Goal: Task Accomplishment & Management: Complete application form

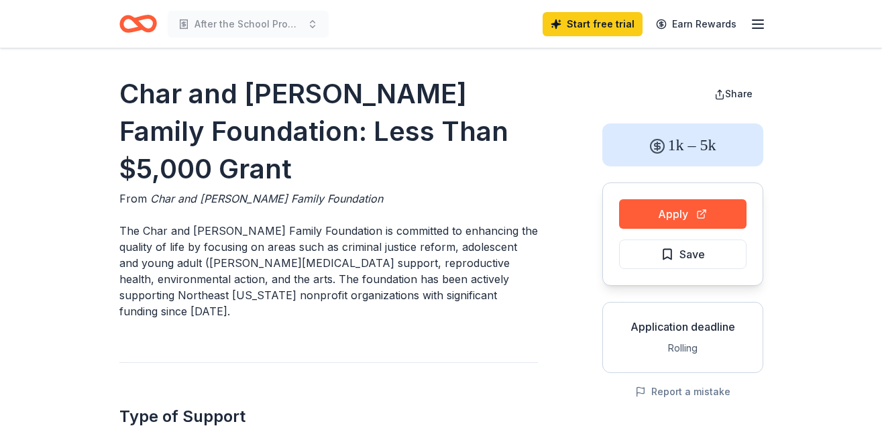
click at [149, 25] on icon "Home" at bounding box center [138, 24] width 38 height 32
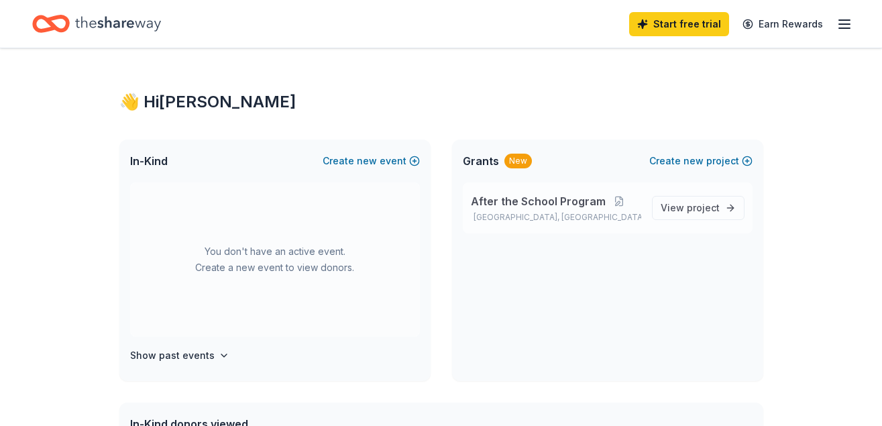
click at [543, 202] on span "After the School Program" at bounding box center [538, 201] width 135 height 16
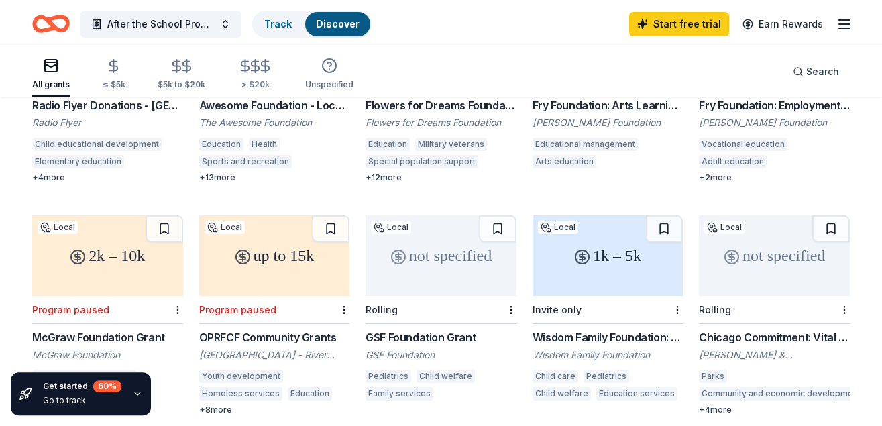
scroll to position [832, 0]
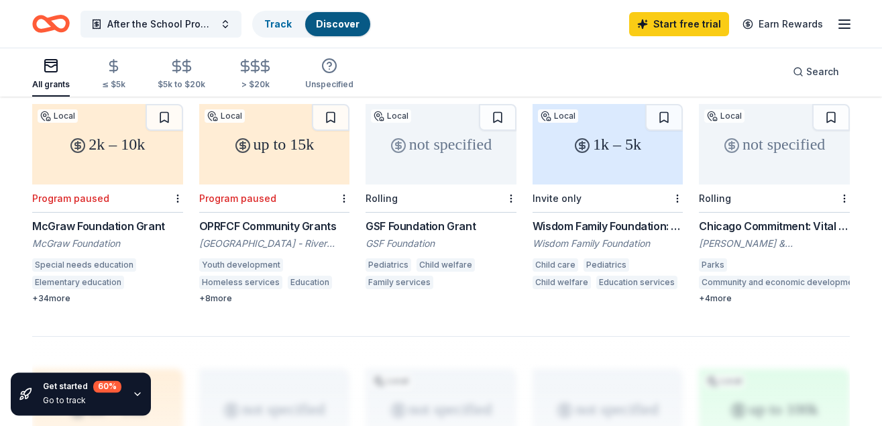
click at [288, 218] on div "OPRFCF Community Grants" at bounding box center [274, 226] width 151 height 16
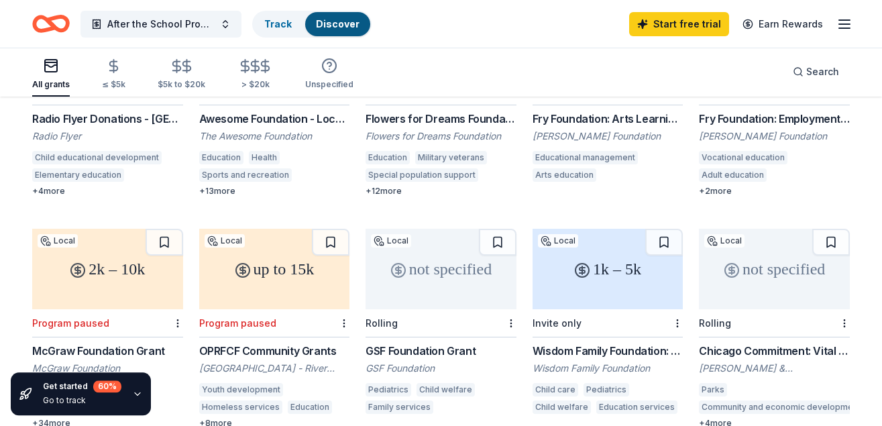
scroll to position [792, 0]
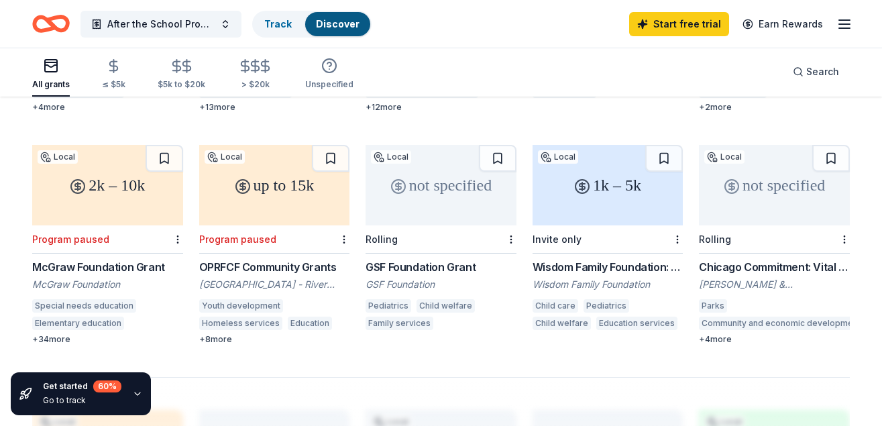
click at [782, 259] on div "Chicago Commitment: Vital Communities Grant" at bounding box center [774, 267] width 151 height 16
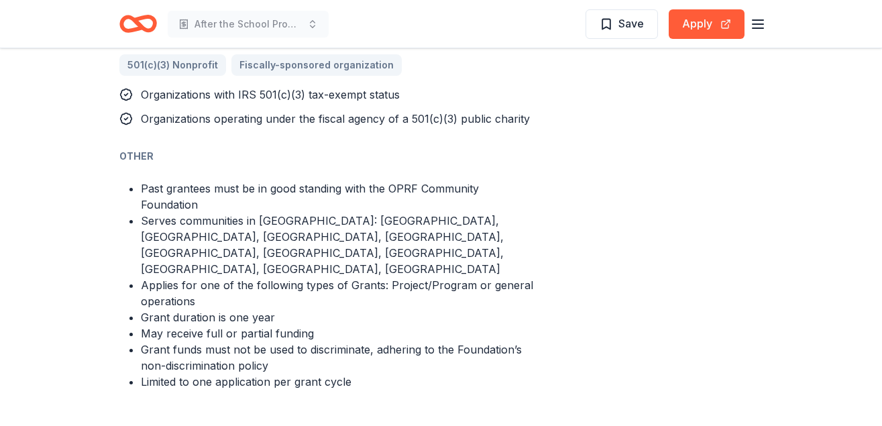
scroll to position [977, 0]
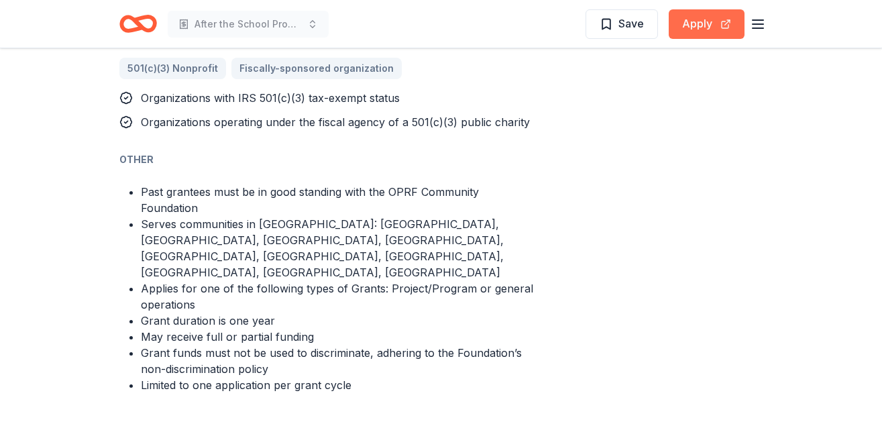
click at [694, 15] on button "Apply" at bounding box center [707, 24] width 76 height 30
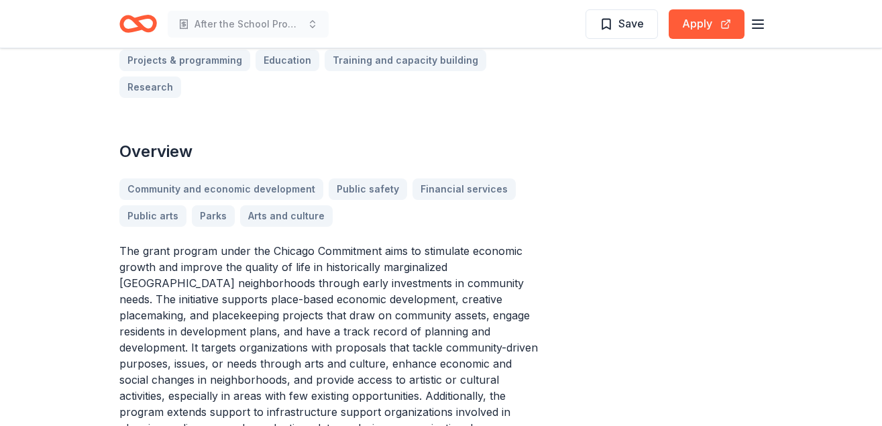
scroll to position [403, 0]
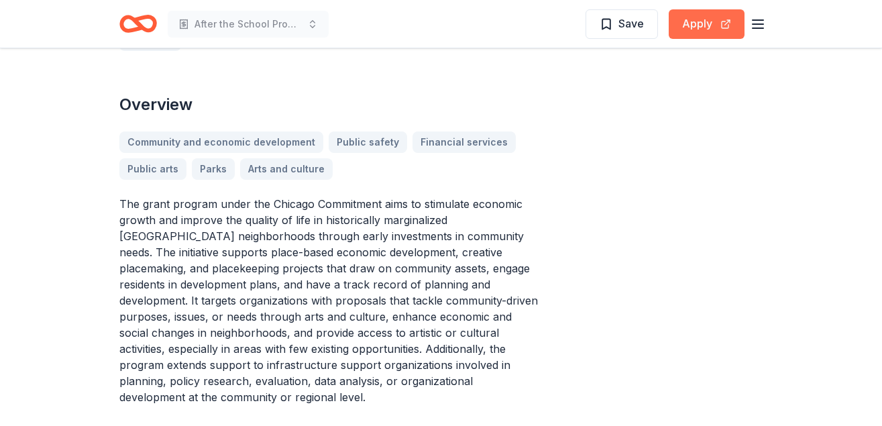
click at [697, 23] on button "Apply" at bounding box center [707, 24] width 76 height 30
